Goal: Transaction & Acquisition: Book appointment/travel/reservation

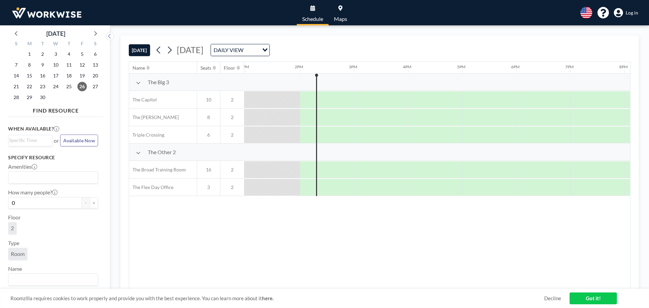
scroll to position [0, 703]
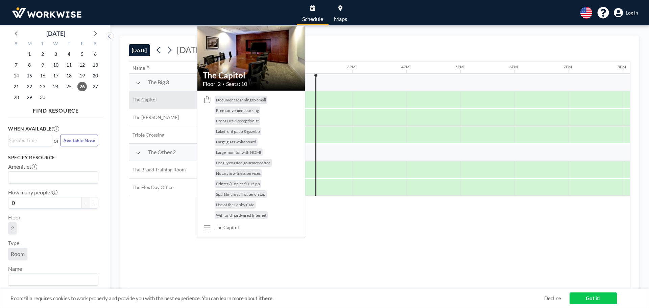
click at [141, 91] on div "The Capitol" at bounding box center [163, 99] width 68 height 17
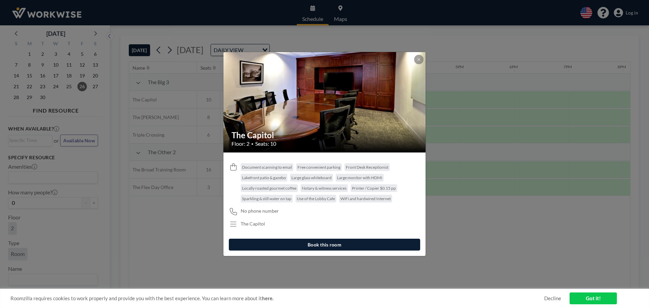
click at [334, 241] on button "Book this room" at bounding box center [324, 245] width 191 height 12
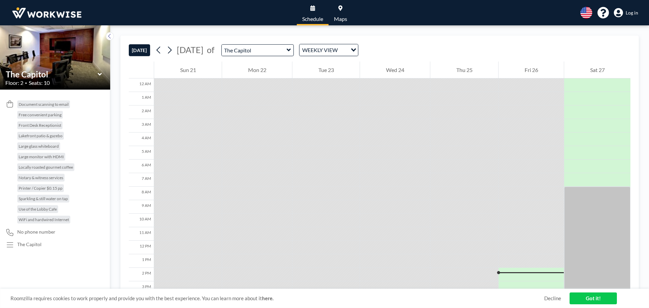
scroll to position [117, 0]
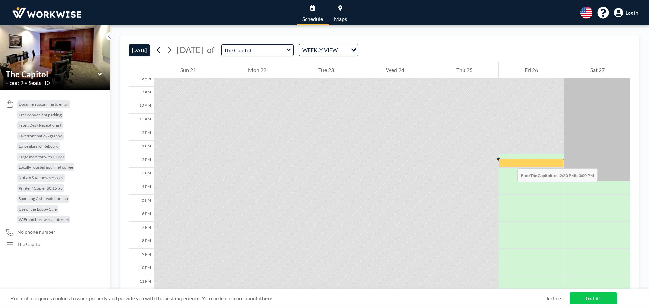
click at [511, 162] on div at bounding box center [531, 163] width 65 height 9
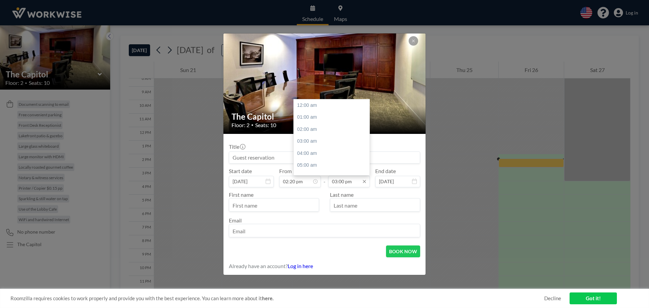
scroll to position [181, 0]
click at [345, 184] on input "03:00 pm" at bounding box center [349, 181] width 42 height 11
click at [351, 180] on input "03:00 pm" at bounding box center [349, 181] width 42 height 11
click at [343, 179] on input "03:00 pm" at bounding box center [349, 181] width 42 height 11
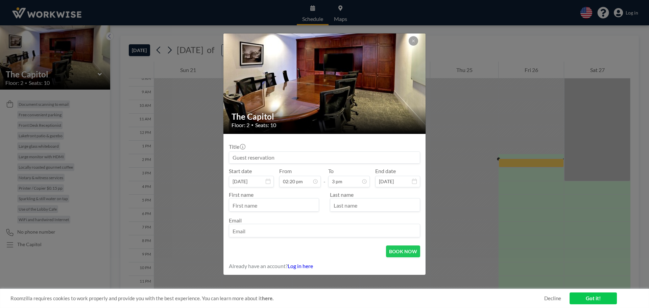
type input "03:00 pm"
click at [261, 211] on div at bounding box center [274, 205] width 90 height 14
click at [264, 206] on input "text" at bounding box center [274, 205] width 90 height 11
type input "[PERSON_NAME]"
click at [336, 208] on input "text" at bounding box center [375, 205] width 90 height 11
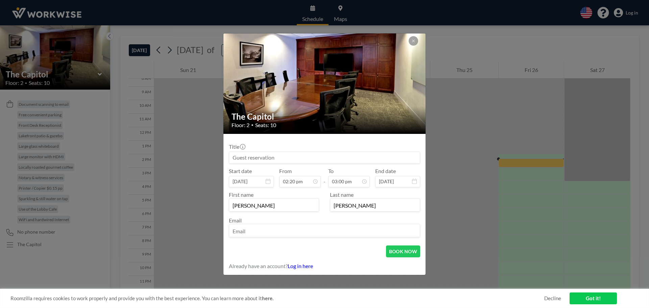
type input "[PERSON_NAME]"
click at [248, 240] on form "Title Start date [DATE] From 02:20 pm - To 03:00 pm End date [DATE] First name …" at bounding box center [325, 204] width 202 height 141
click at [251, 233] on input "email" at bounding box center [324, 231] width 191 height 11
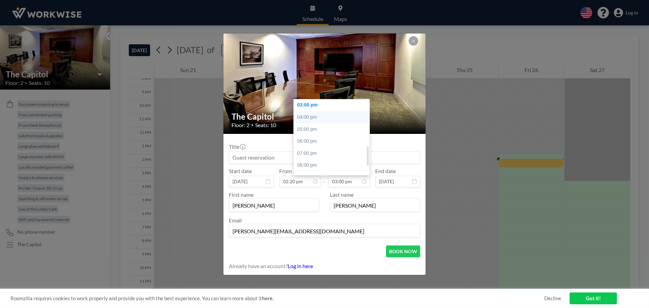
type input "[PERSON_NAME][EMAIL_ADDRESS][DOMAIN_NAME]"
click at [319, 120] on div "04:00 pm" at bounding box center [333, 117] width 79 height 12
type input "04:00 pm"
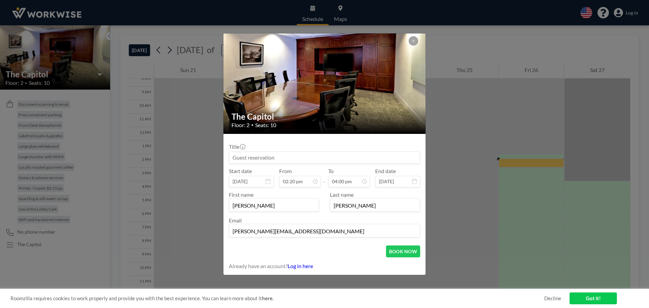
scroll to position [0, 0]
click at [404, 256] on button "BOOK NOW" at bounding box center [403, 252] width 34 height 12
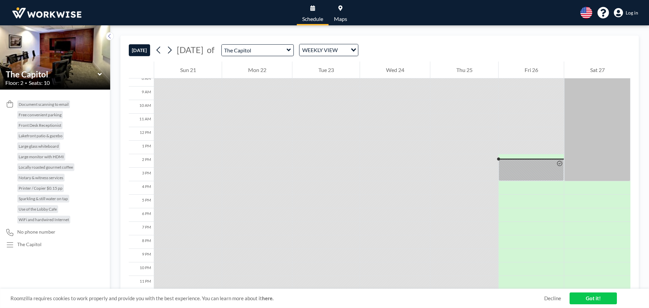
scroll to position [117, 0]
